Goal: Register for event/course

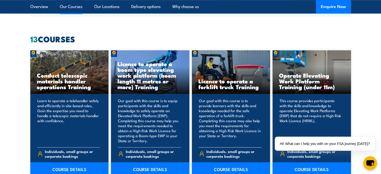
scroll to position [401, 0]
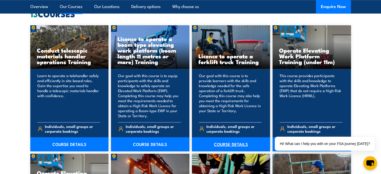
drag, startPoint x: 231, startPoint y: 144, endPoint x: 212, endPoint y: 147, distance: 18.7
click at [230, 144] on link "COURSE DETAILS" at bounding box center [231, 144] width 78 height 14
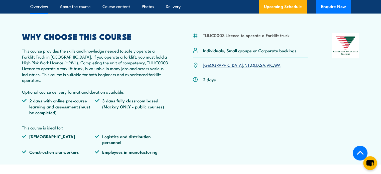
scroll to position [125, 0]
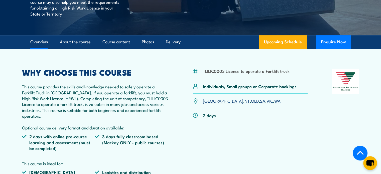
click at [274, 101] on link "WA" at bounding box center [277, 101] width 6 height 6
